Goal: Information Seeking & Learning: Learn about a topic

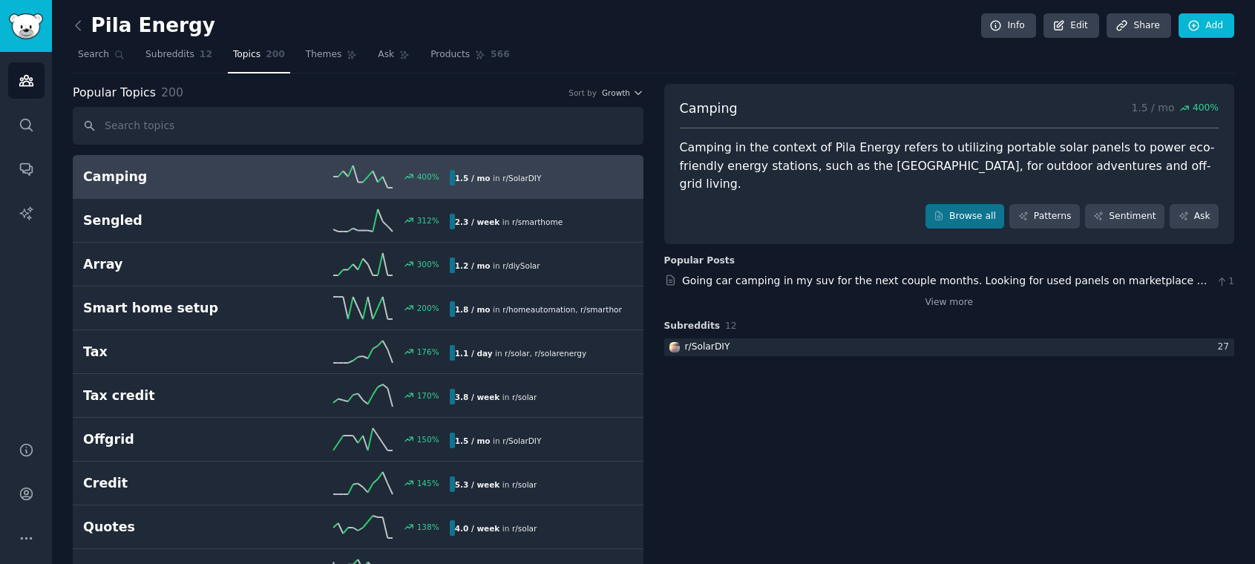
scroll to position [255, 0]
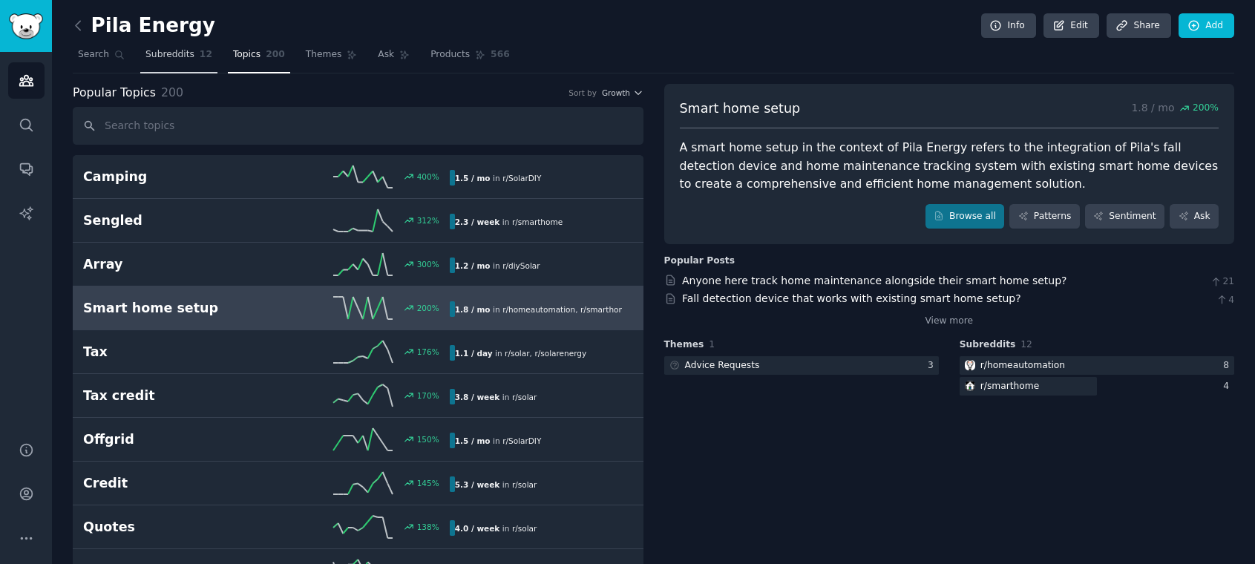
click at [170, 62] on link "Subreddits 12" at bounding box center [178, 58] width 77 height 30
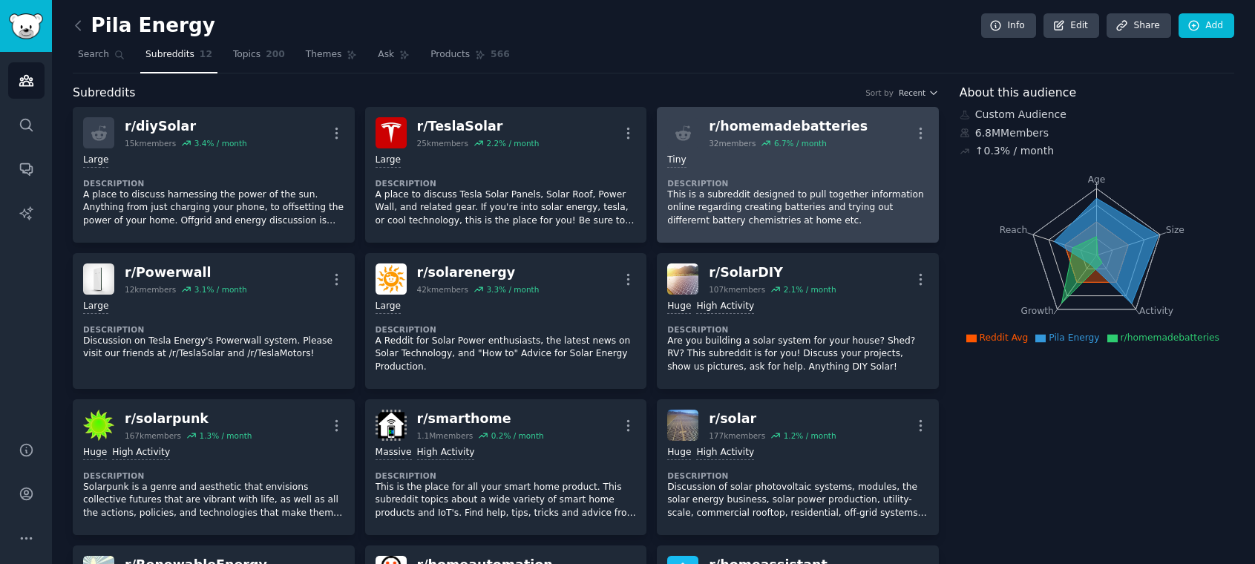
click at [744, 216] on p "This is a subreddit designed to pull together information online regarding crea…" at bounding box center [797, 207] width 261 height 39
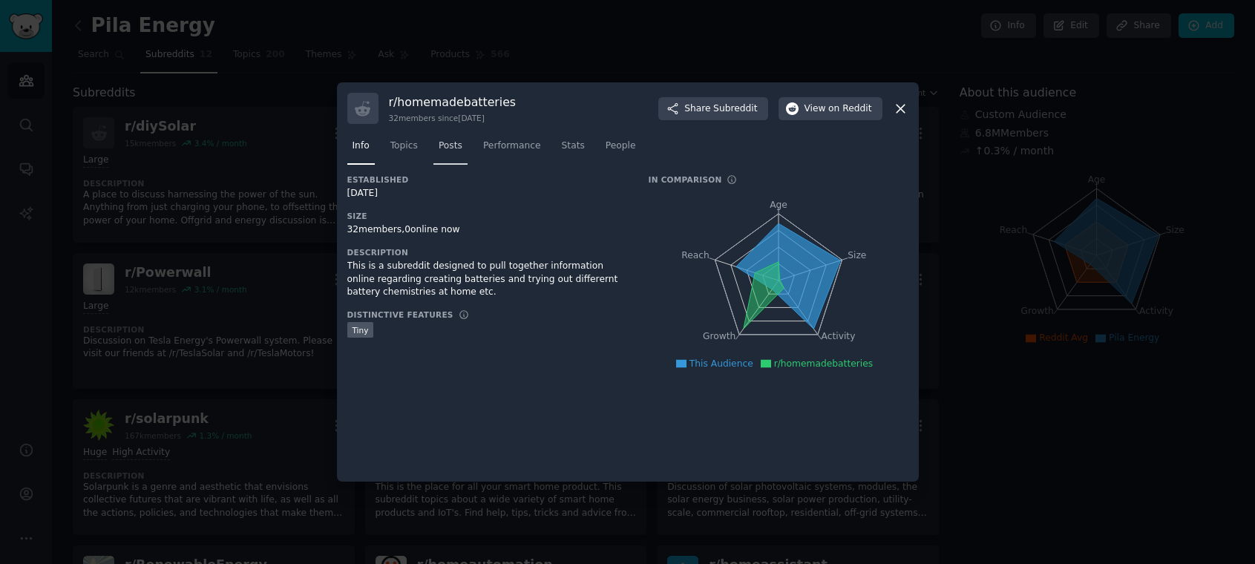
click at [459, 148] on span "Posts" at bounding box center [451, 146] width 24 height 13
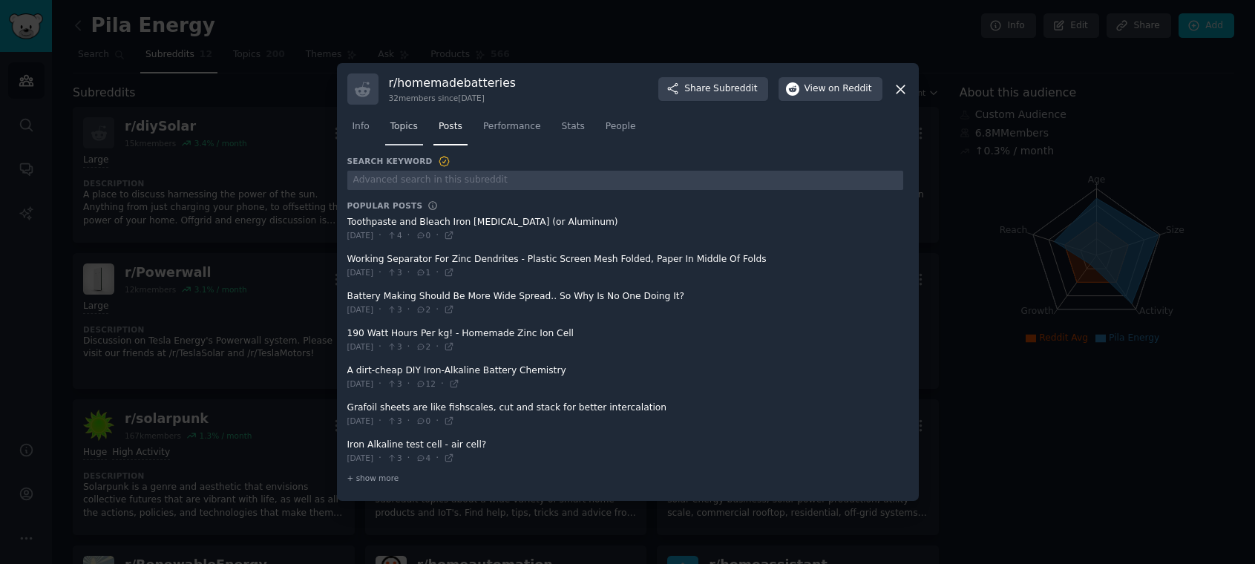
click at [400, 134] on link "Topics" at bounding box center [404, 130] width 38 height 30
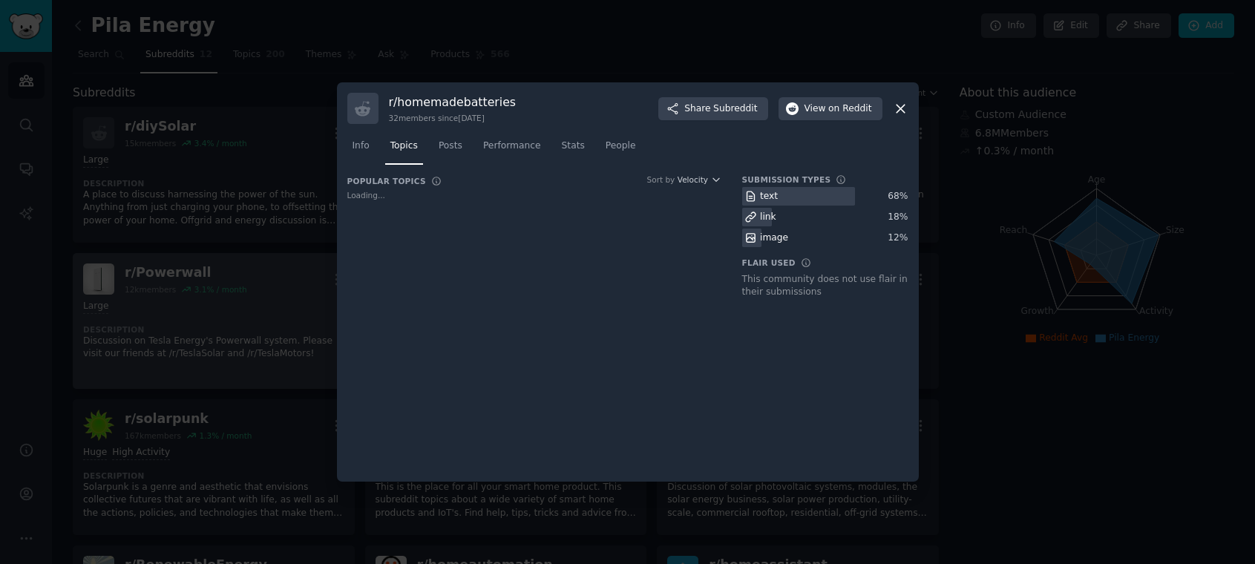
click at [241, 327] on div at bounding box center [627, 282] width 1255 height 564
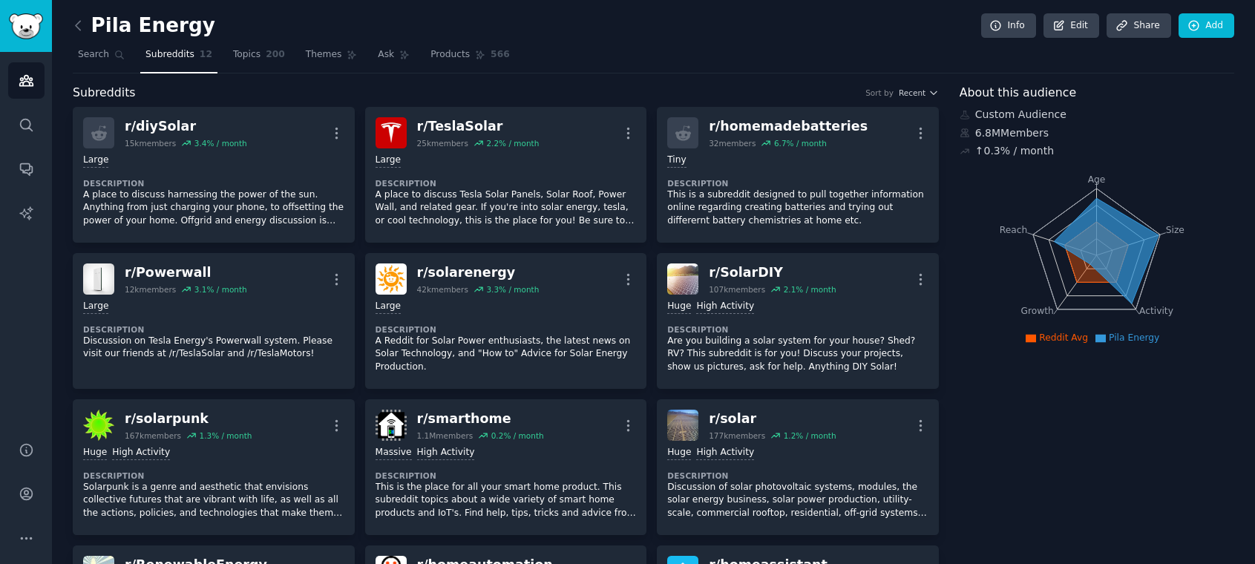
click at [30, 320] on div "Audiences Search Conversations AI Reports" at bounding box center [26, 238] width 52 height 372
